Goal: Task Accomplishment & Management: Complete application form

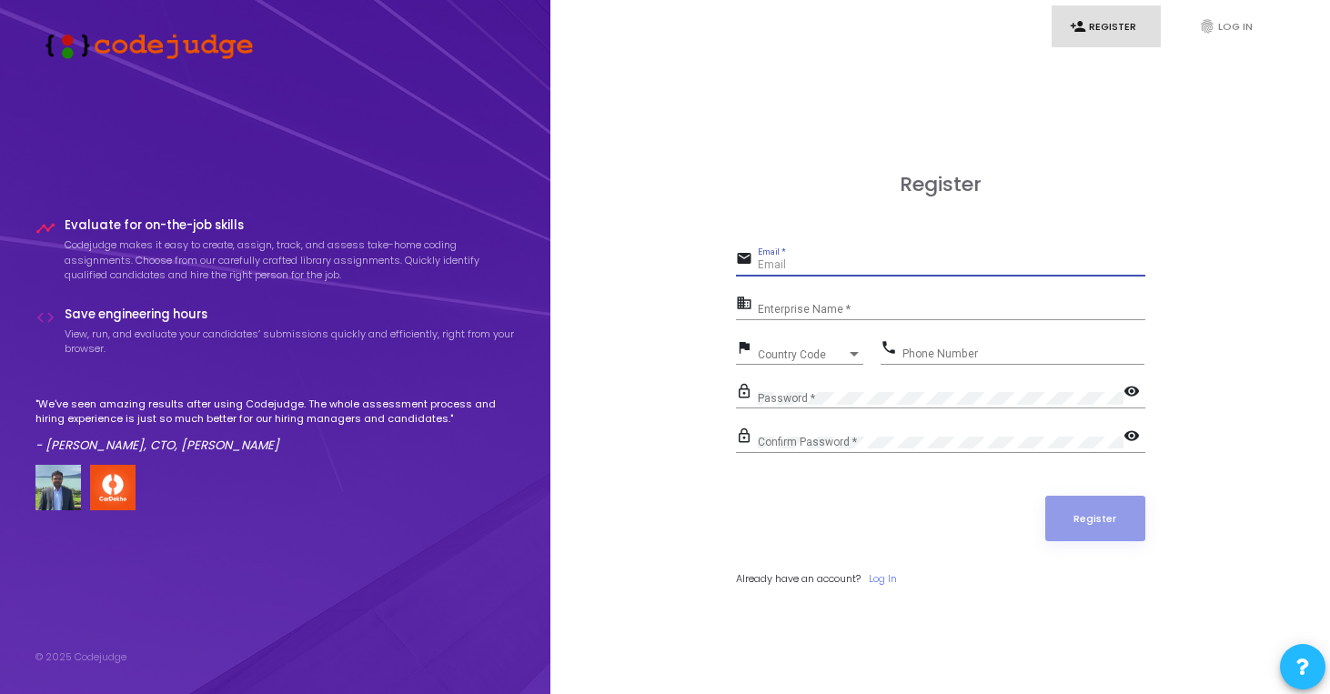
click at [835, 269] on input "Email *" at bounding box center [952, 265] width 388 height 13
type input "[EMAIL_ADDRESS][DOMAIN_NAME]"
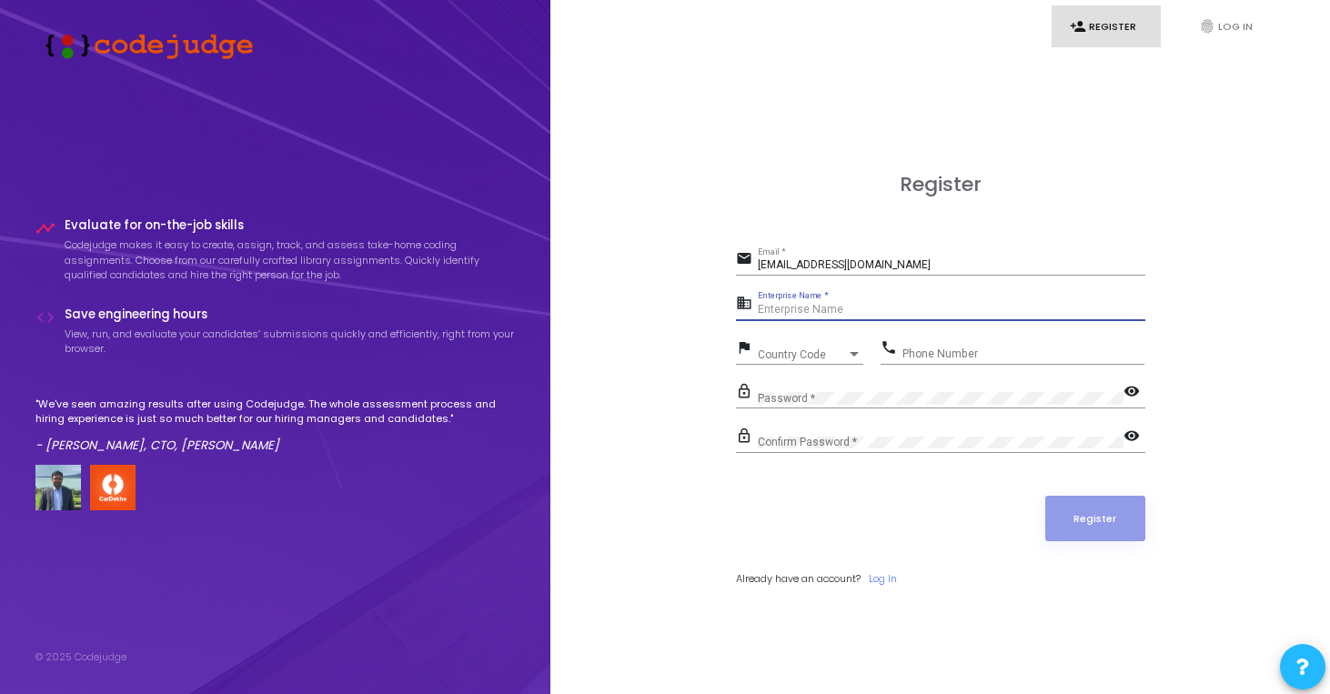
click at [846, 310] on input "Enterprise Name *" at bounding box center [952, 310] width 388 height 13
click at [826, 351] on div "Country Code" at bounding box center [802, 354] width 89 height 11
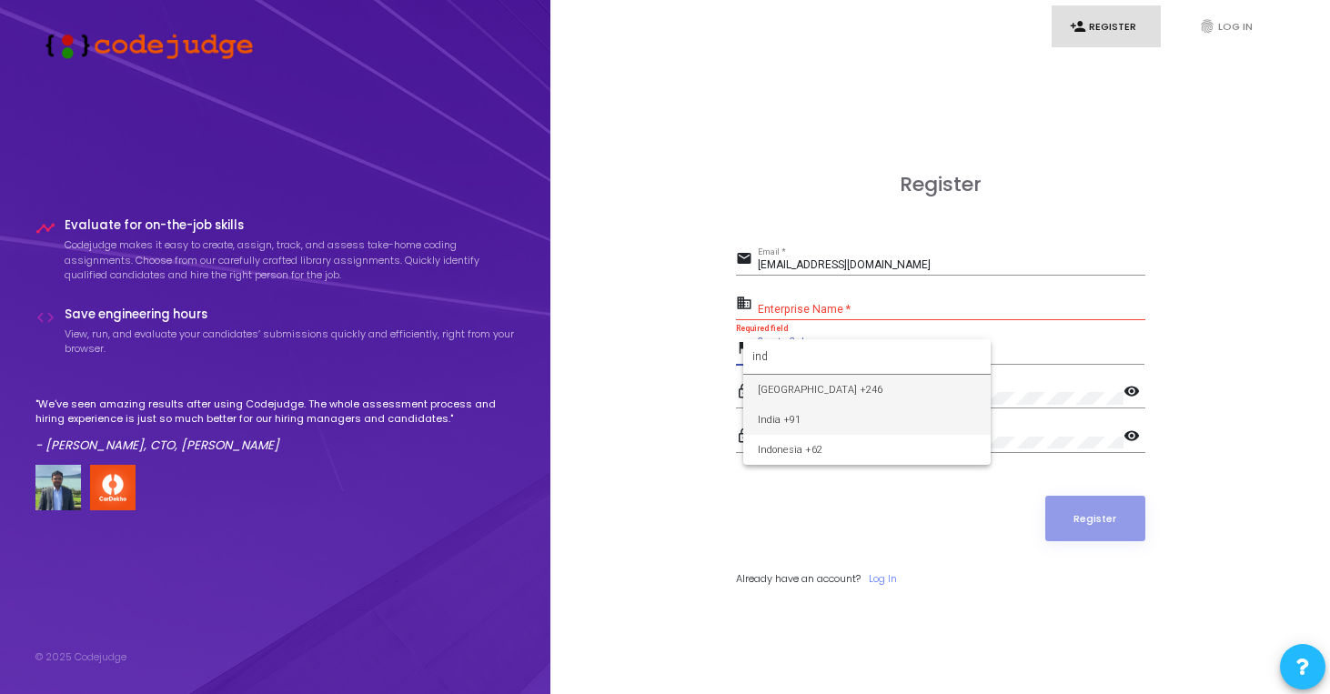
type input "ind"
click at [817, 411] on span "India +91" at bounding box center [867, 420] width 218 height 30
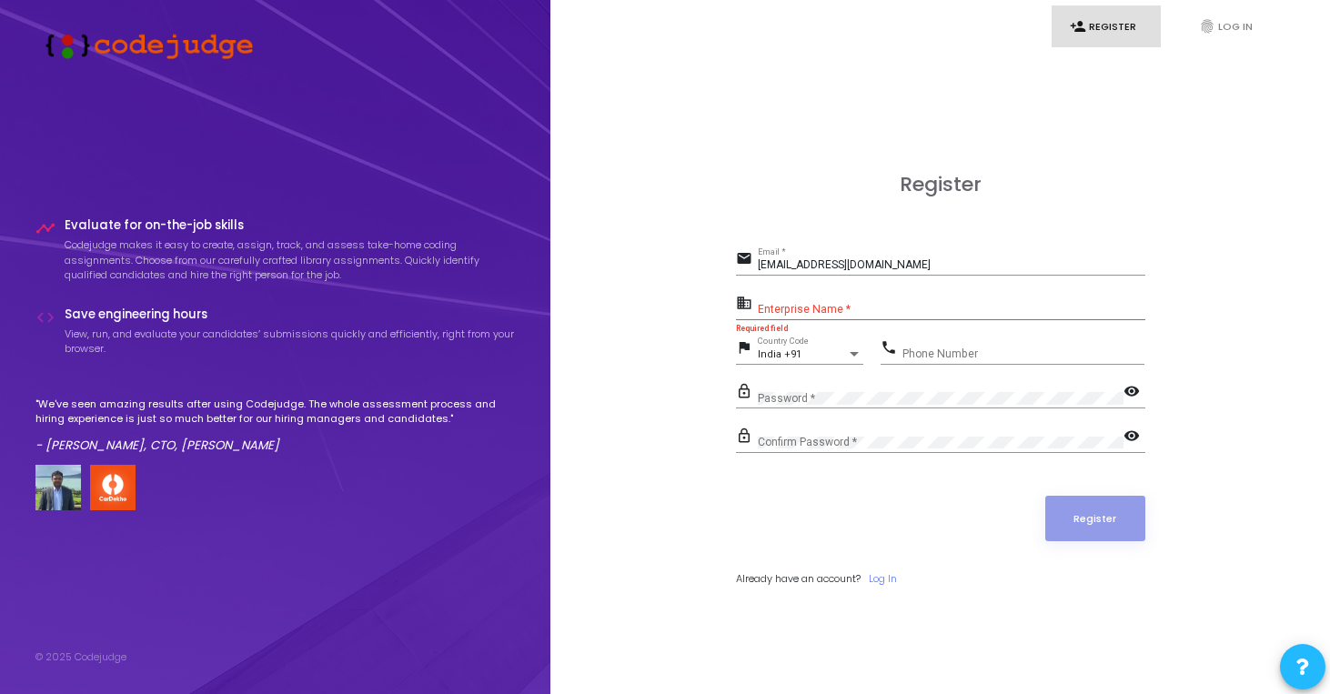
click at [922, 342] on div "Phone Number" at bounding box center [1024, 350] width 242 height 28
click at [925, 346] on div "Phone Number" at bounding box center [1024, 350] width 242 height 28
click at [941, 349] on input "Phone Number" at bounding box center [1024, 354] width 242 height 13
type input "8318970920"
click at [899, 308] on input "Enterprise Name *" at bounding box center [952, 310] width 388 height 13
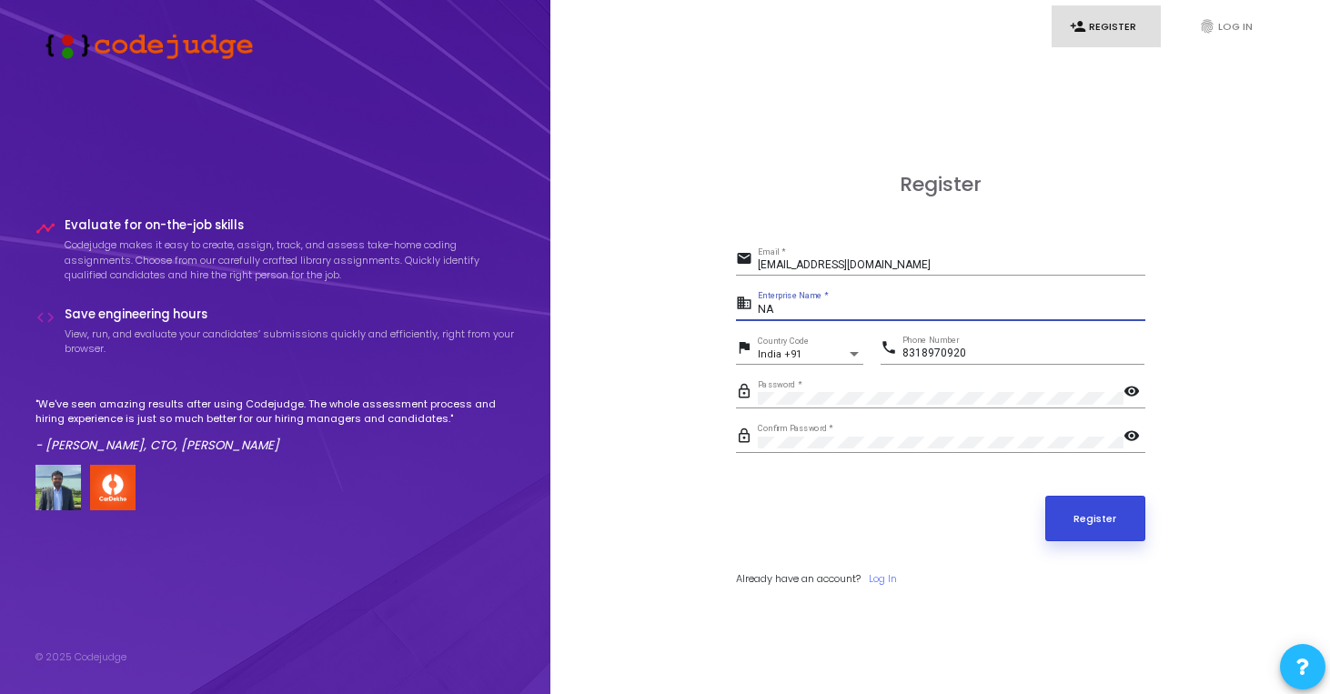
type input "NA"
click at [1101, 524] on button "Register" at bounding box center [1095, 518] width 100 height 45
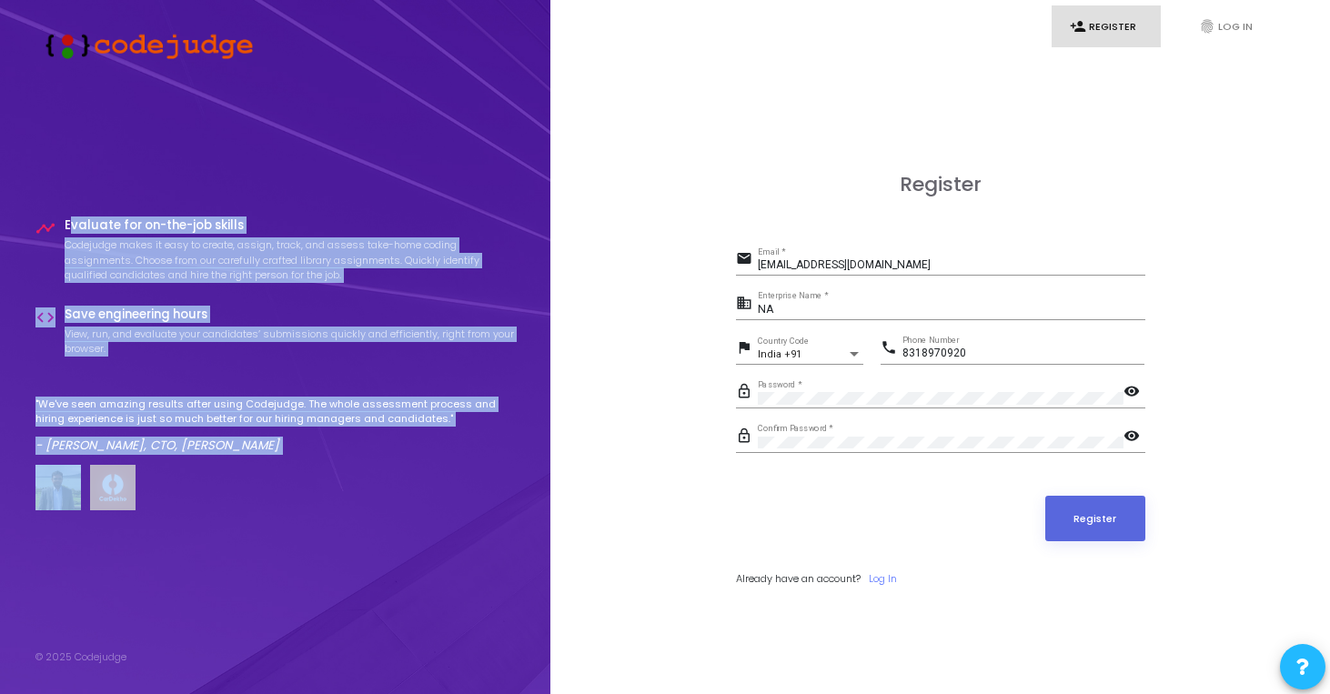
drag, startPoint x: 69, startPoint y: 231, endPoint x: 340, endPoint y: 469, distance: 361.0
click at [340, 469] on div "timeline Evaluate for on-the-job skills Codejudge makes it easy to create, assi…" at bounding box center [275, 364] width 480 height 292
click at [340, 469] on div at bounding box center [275, 487] width 480 height 45
